Goal: Information Seeking & Learning: Learn about a topic

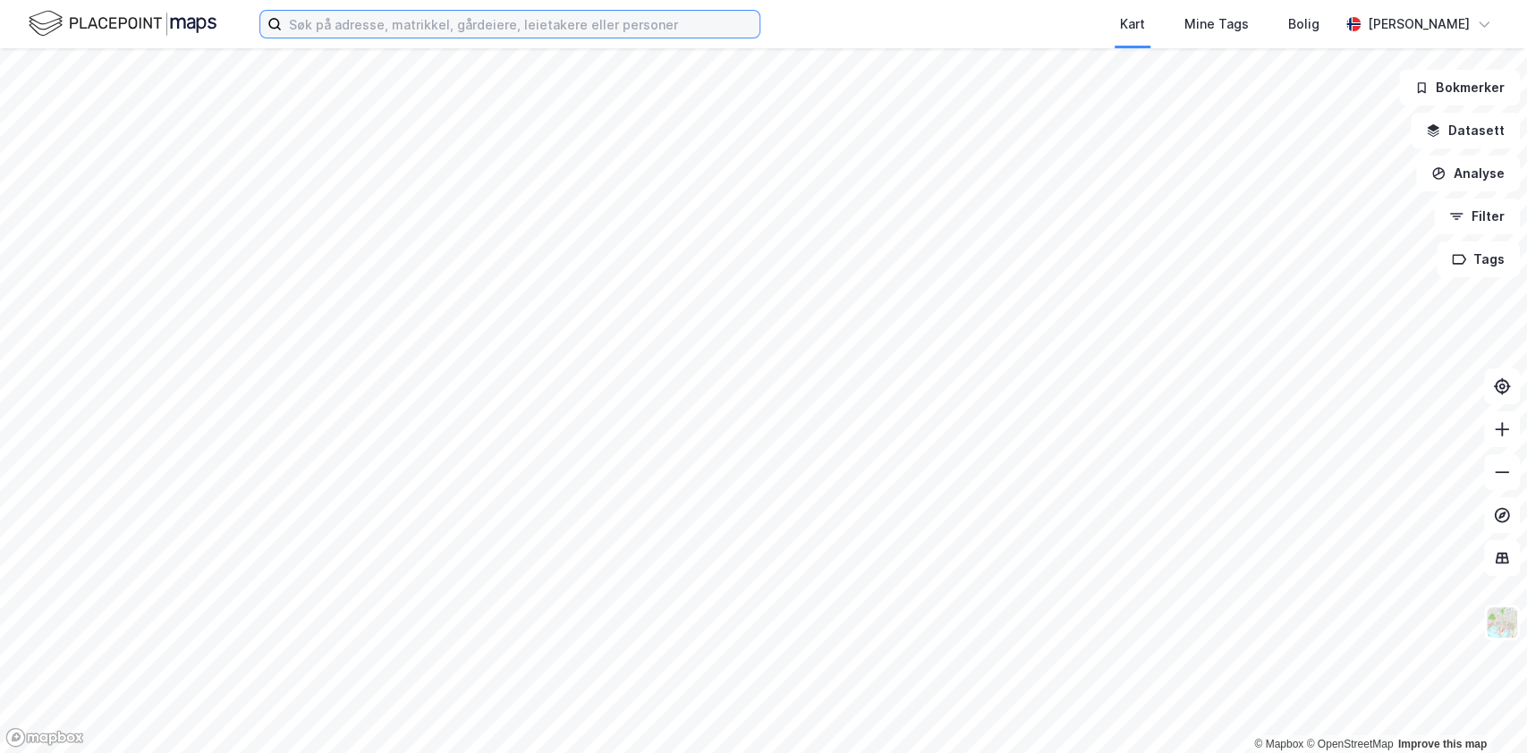
click at [434, 23] on input at bounding box center [521, 24] width 478 height 27
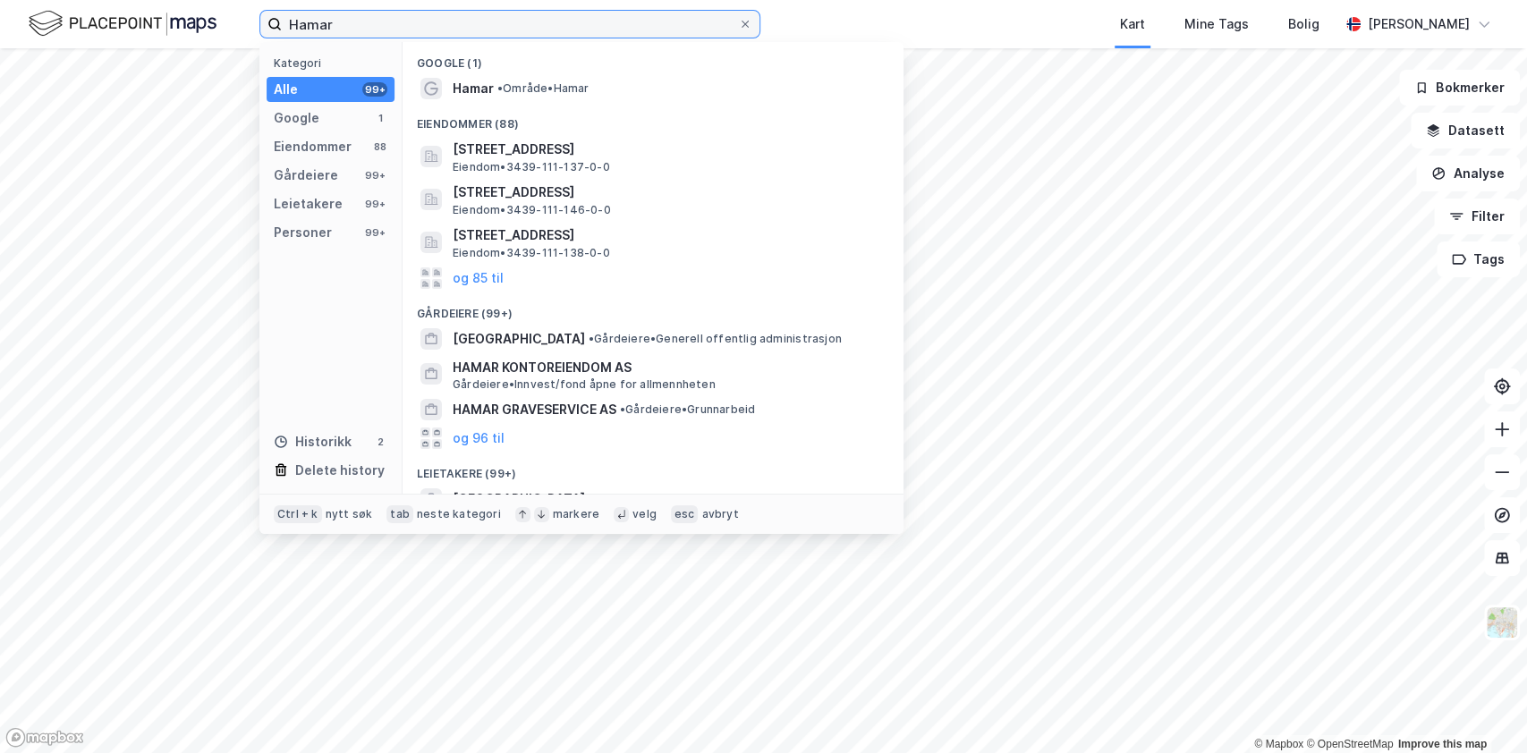
type input "Hamar"
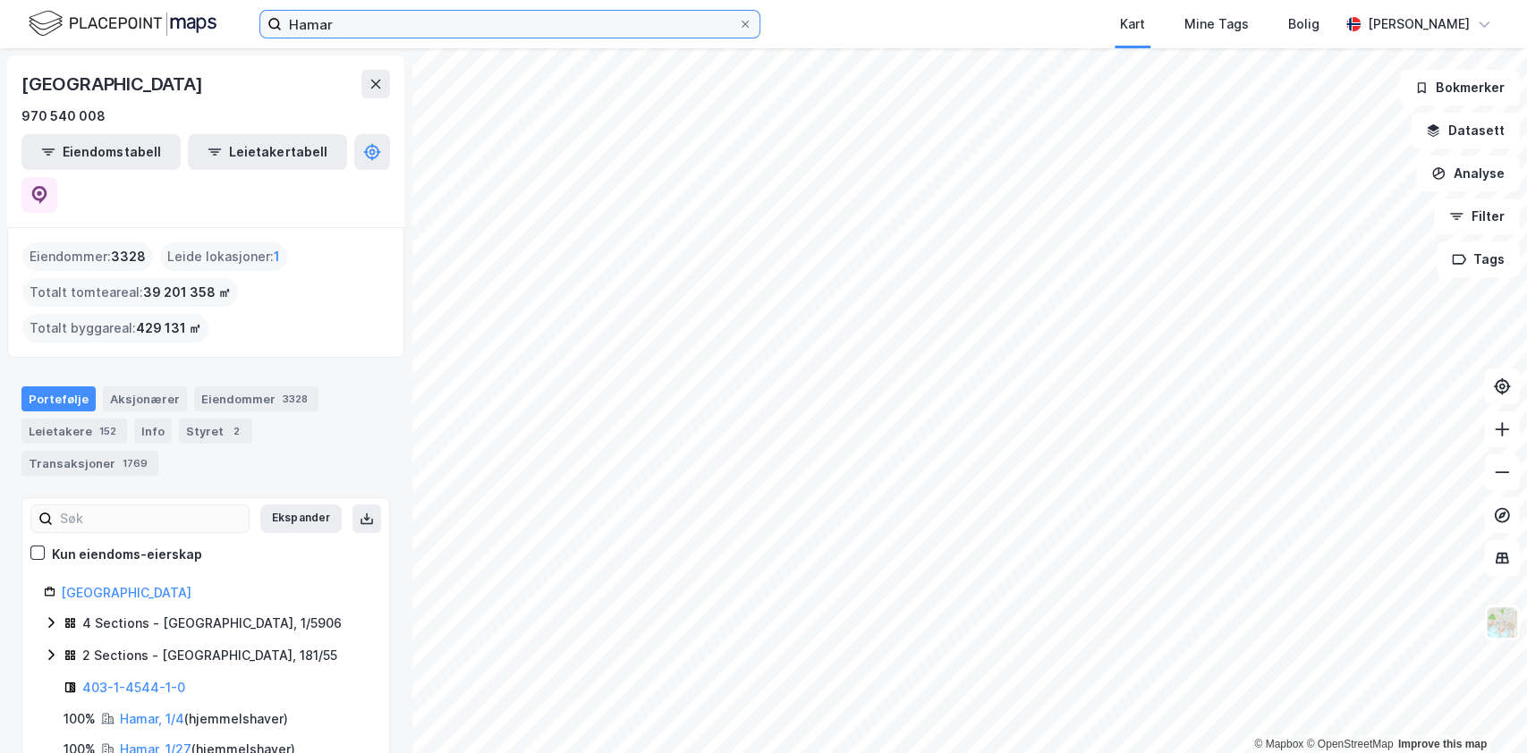
click at [365, 32] on input "Hamar" at bounding box center [510, 24] width 456 height 27
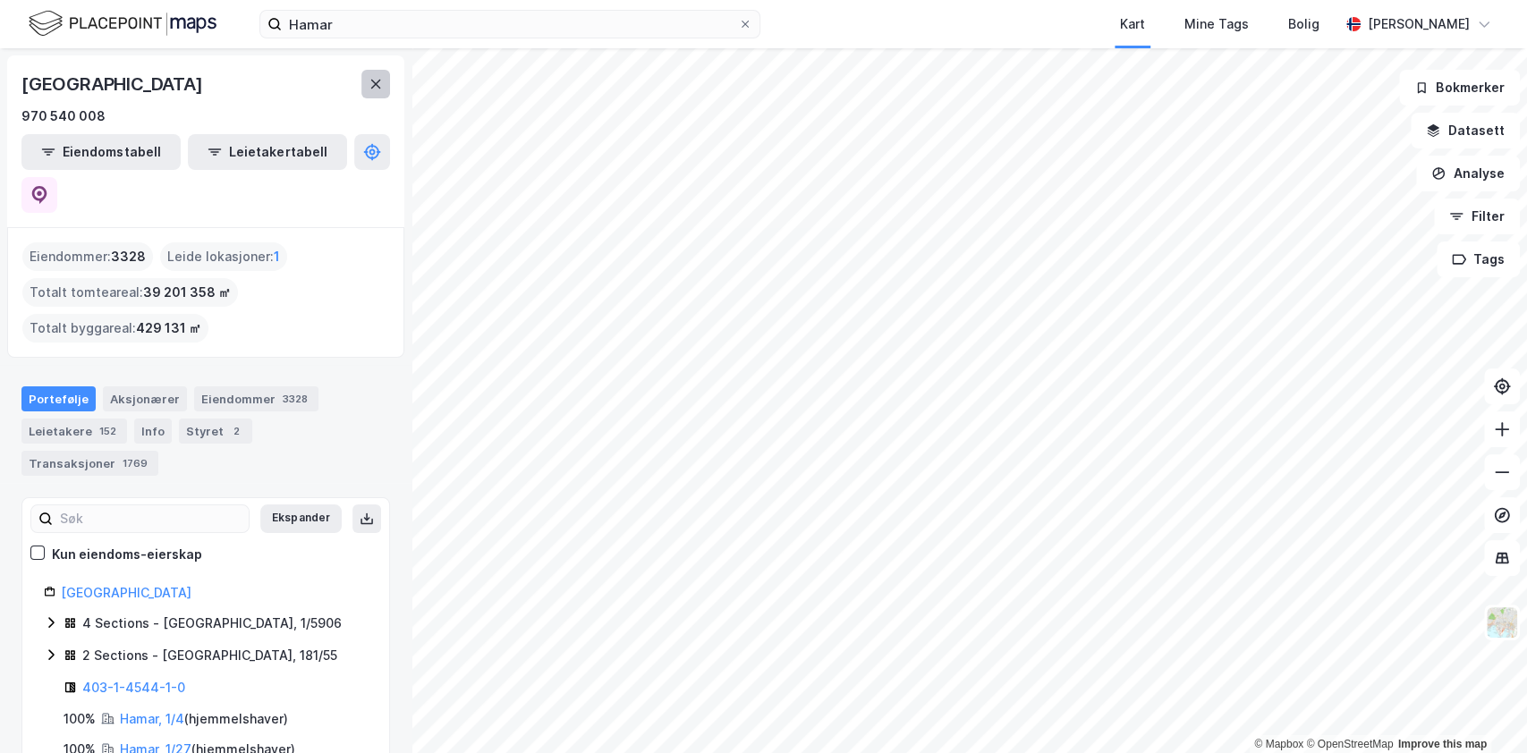
click at [376, 78] on icon at bounding box center [376, 84] width 14 height 14
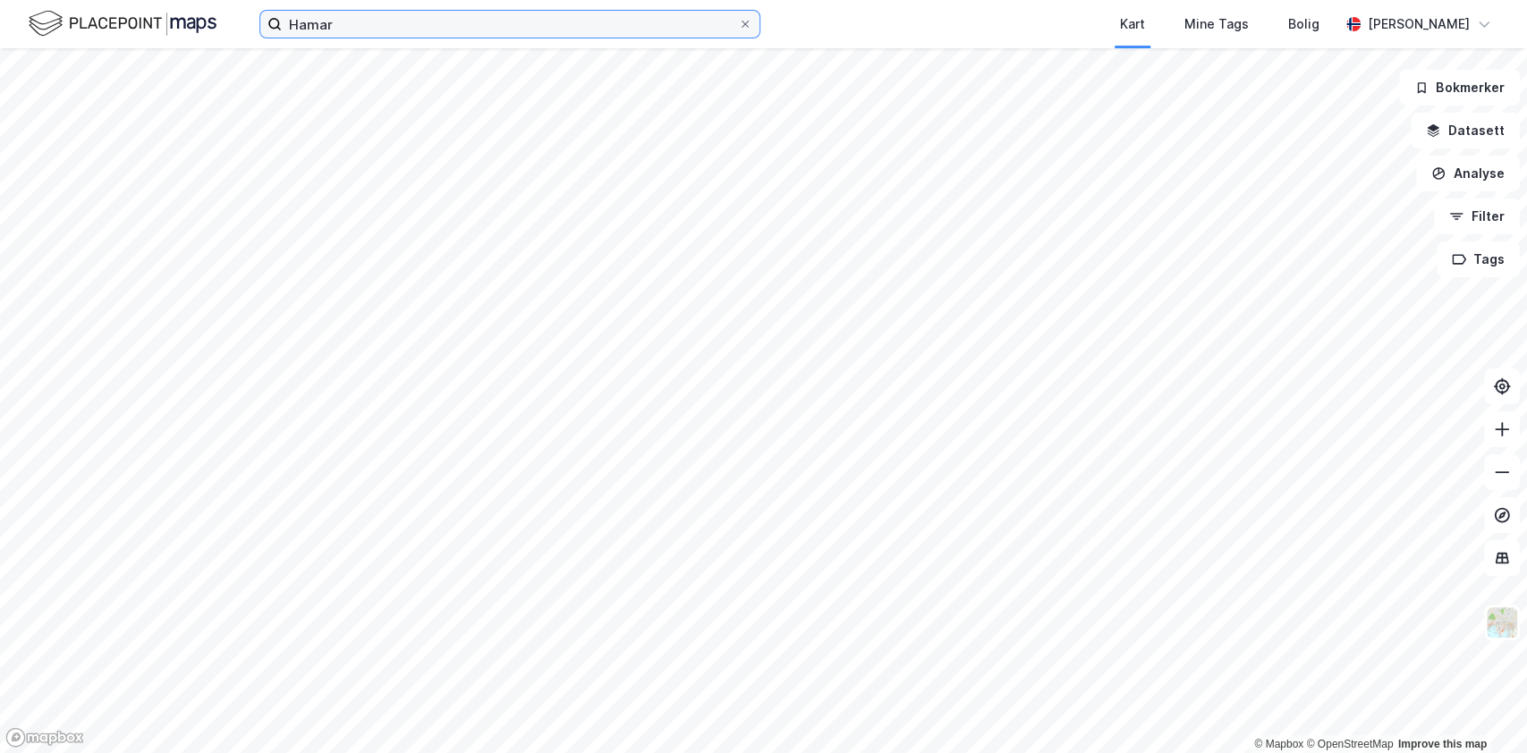
click at [347, 25] on input "Hamar" at bounding box center [510, 24] width 456 height 27
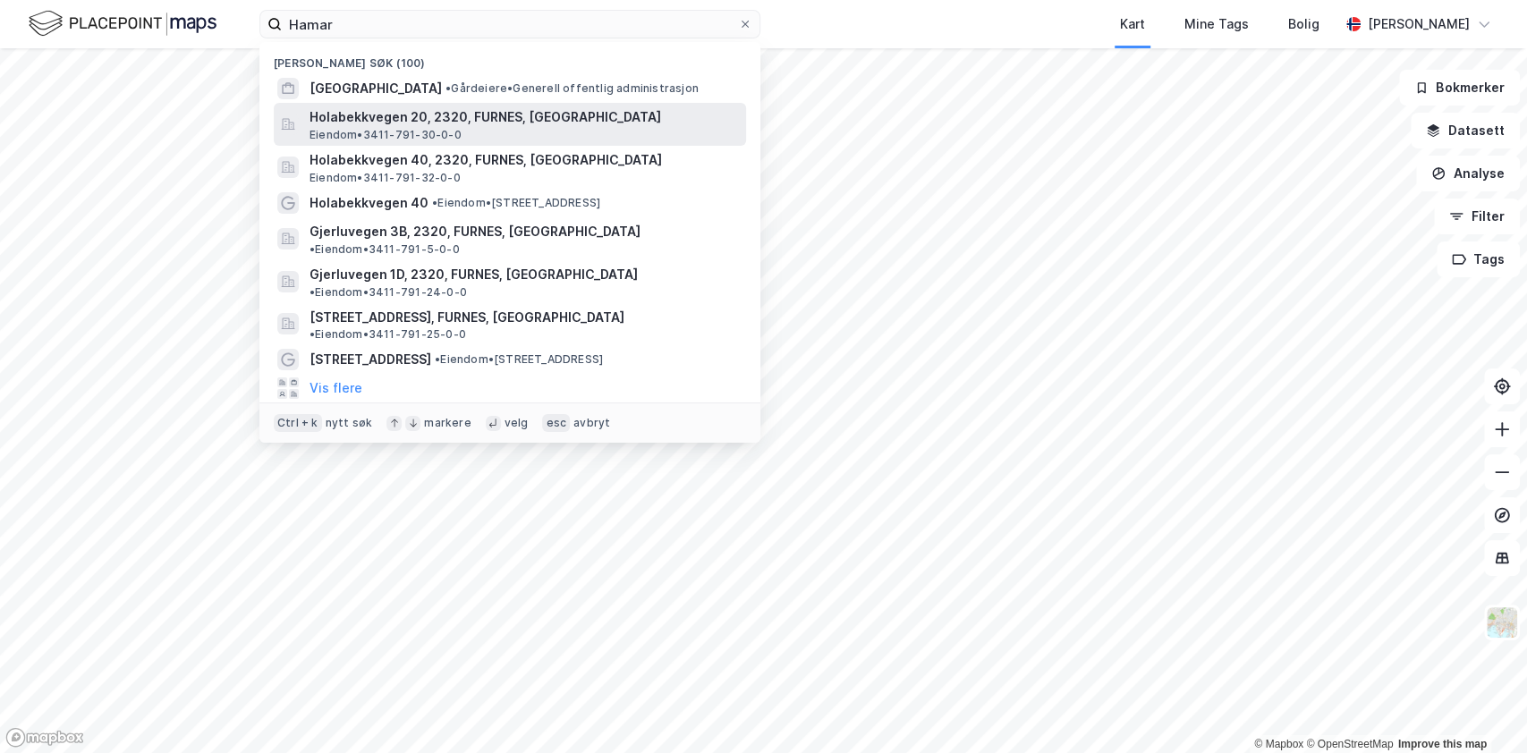
click at [381, 114] on span "Holabekkvegen 20, 2320, FURNES, [GEOGRAPHIC_DATA]" at bounding box center [524, 116] width 429 height 21
